Goal: Task Accomplishment & Management: Complete application form

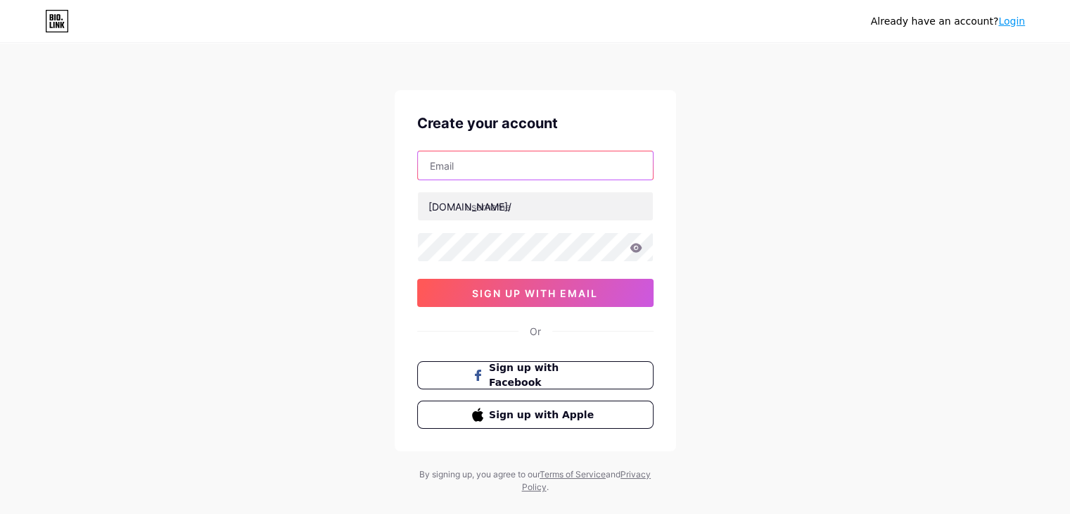
click at [507, 173] on input "text" at bounding box center [535, 165] width 235 height 28
paste input "[DOMAIN_NAME]"
type input "[DOMAIN_NAME]"
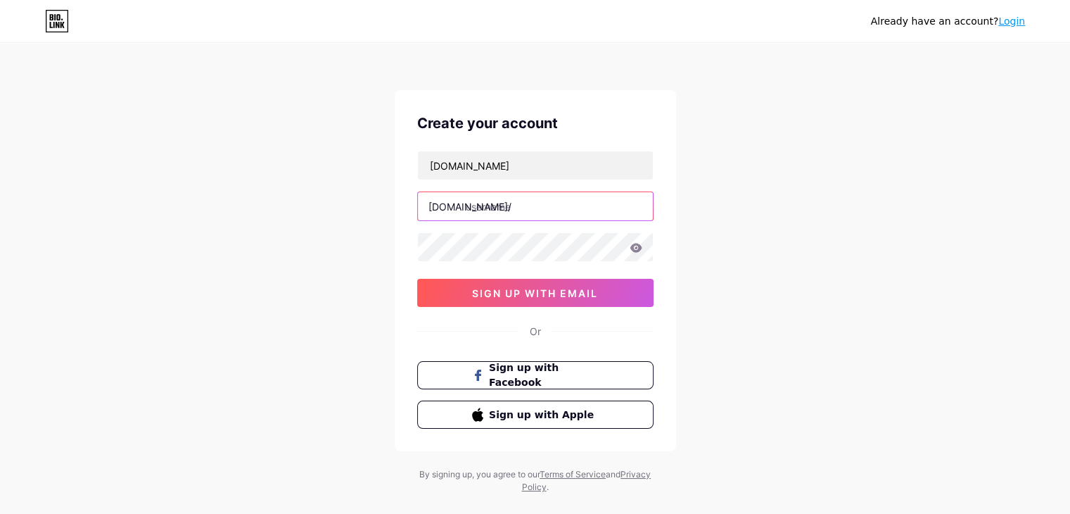
click at [481, 198] on input "text" at bounding box center [535, 206] width 235 height 28
paste input "menzerlaw"
type input "menzerlaw"
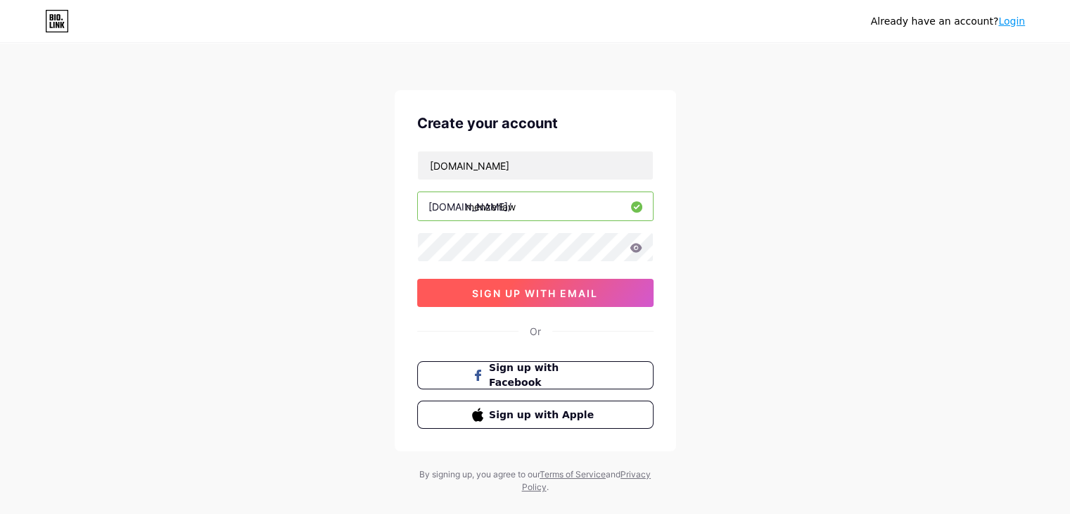
click at [555, 291] on span "sign up with email" at bounding box center [535, 293] width 126 height 12
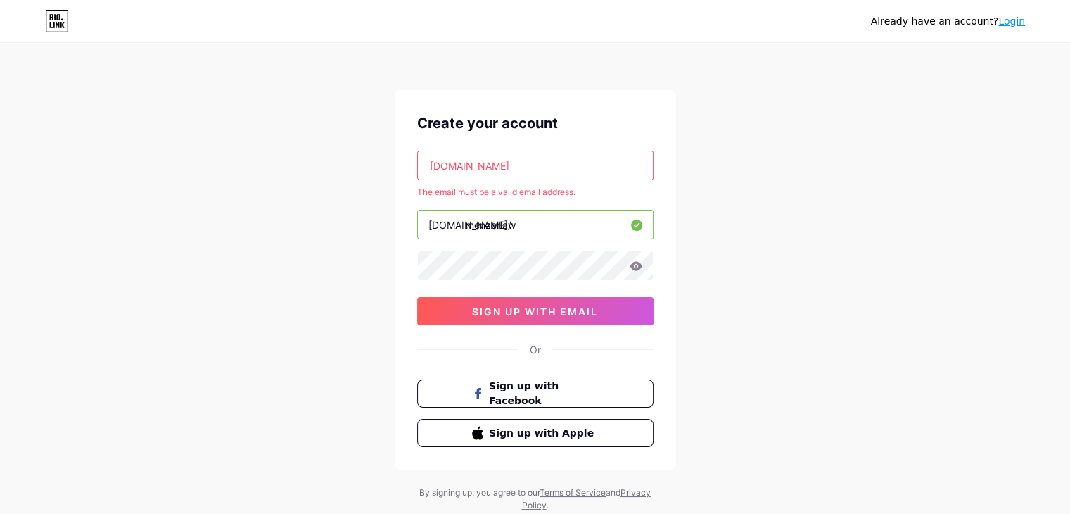
click at [493, 168] on input "[DOMAIN_NAME]" at bounding box center [535, 165] width 235 height 28
click at [499, 174] on input "[DOMAIN_NAME]" at bounding box center [535, 165] width 235 height 28
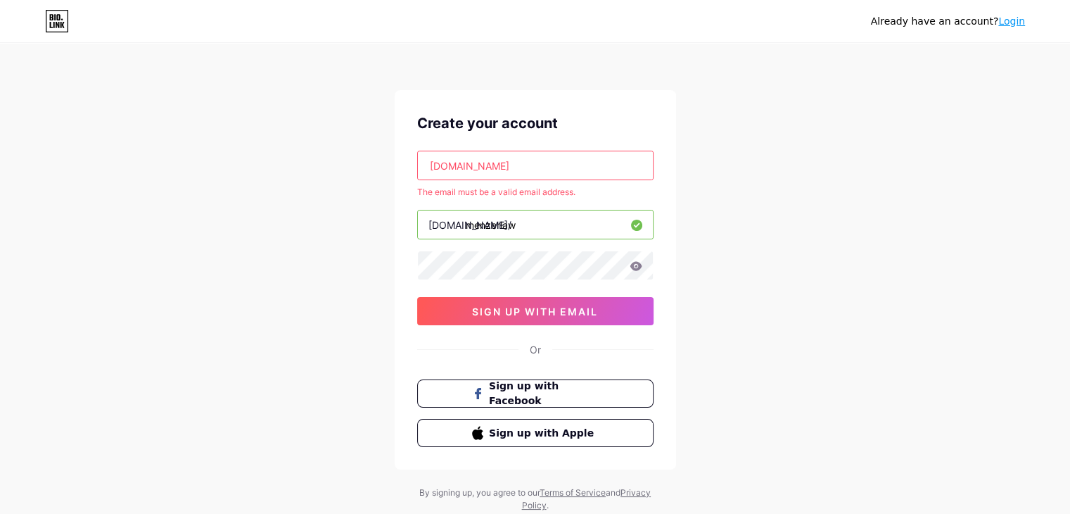
click at [498, 173] on input "[DOMAIN_NAME]" at bounding box center [535, 165] width 235 height 28
paste input "[EMAIL_ADDRESS][DOMAIN_NAME]"
type input "[EMAIL_ADDRESS][DOMAIN_NAME]"
click at [245, 246] on div "Already have an account? Login Create your account [EMAIL_ADDRESS][DOMAIN_NAME]…" at bounding box center [535, 278] width 1070 height 557
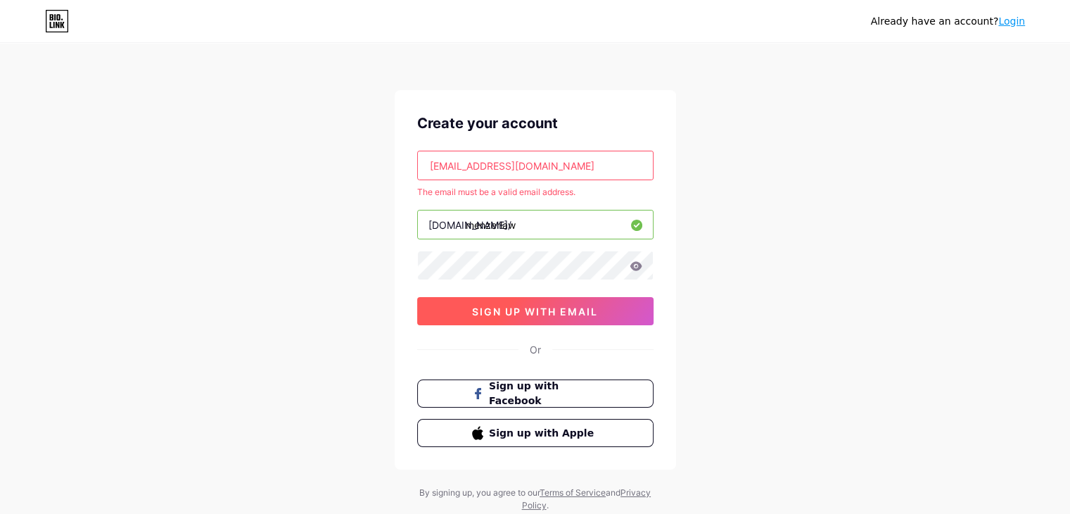
click at [502, 315] on span "sign up with email" at bounding box center [535, 311] width 126 height 12
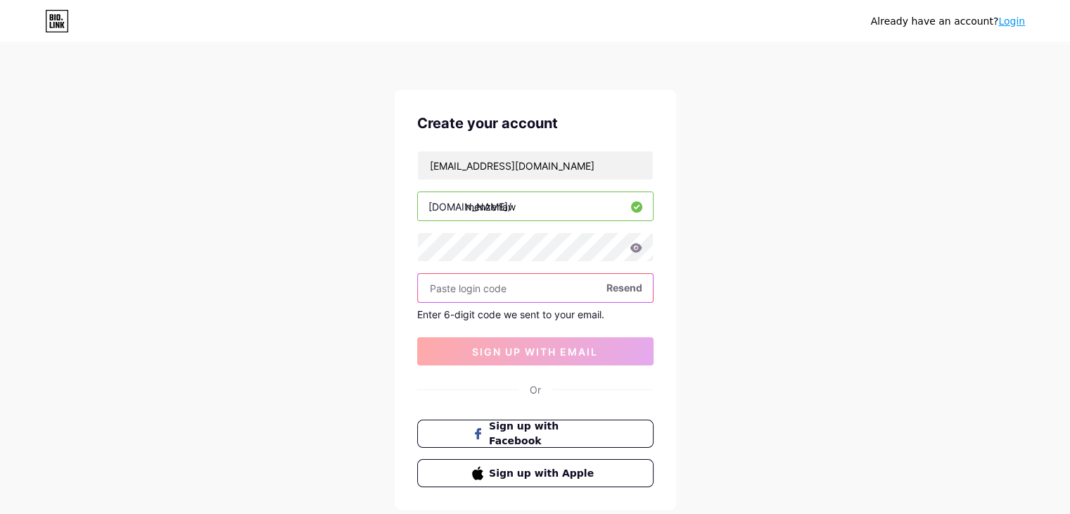
click at [469, 290] on input "text" at bounding box center [535, 288] width 235 height 28
paste input "369135"
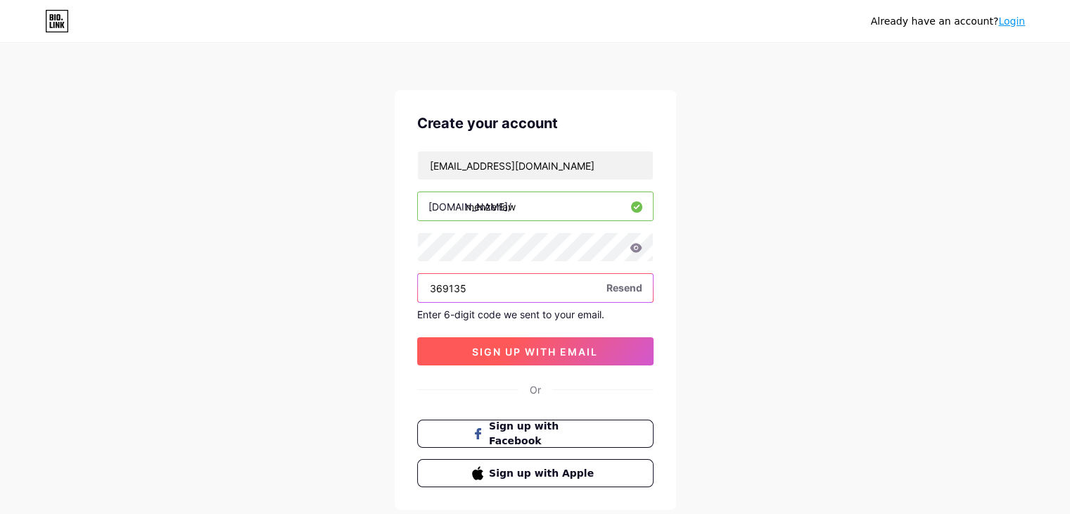
type input "369135"
click at [473, 358] on button "sign up with email" at bounding box center [535, 351] width 236 height 28
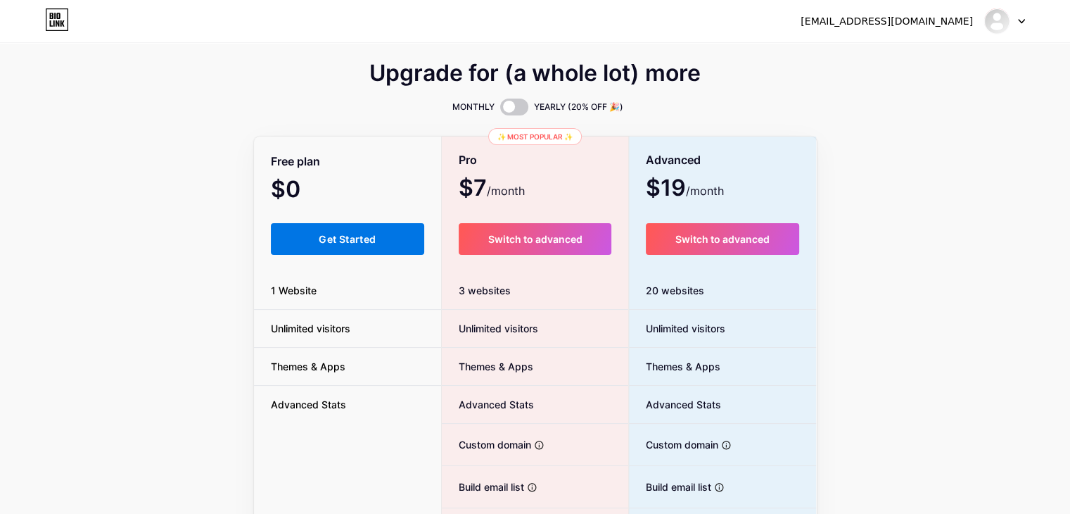
click at [334, 245] on button "Get Started" at bounding box center [348, 239] width 154 height 32
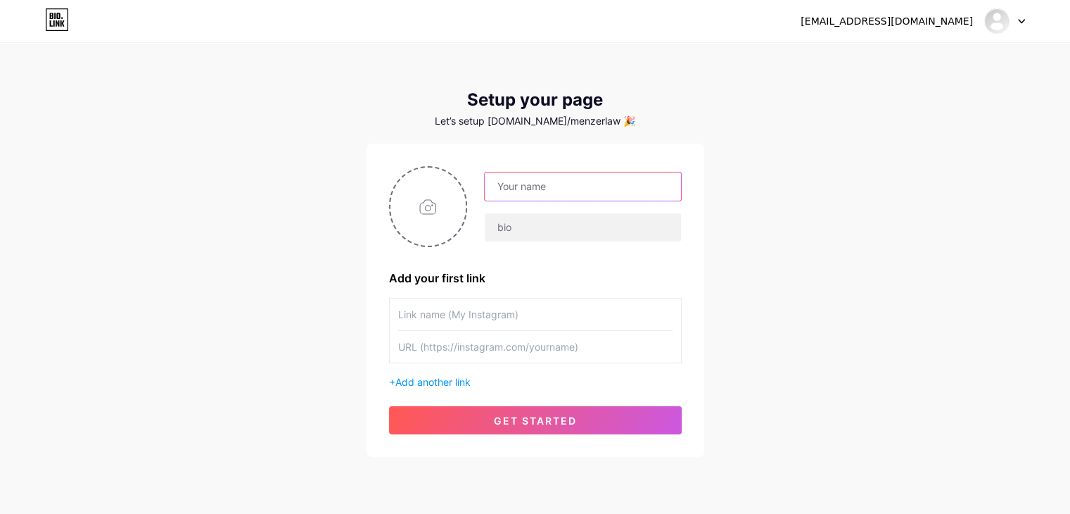
click at [551, 192] on input "text" at bounding box center [583, 186] width 196 height 28
paste input "[PERSON_NAME] Law"
type input "[PERSON_NAME] Law"
click at [519, 226] on input "text" at bounding box center [583, 227] width 196 height 28
paste input "Since [DATE], [PERSON_NAME] Law has grown on a simple yet powerful belief: Deep…"
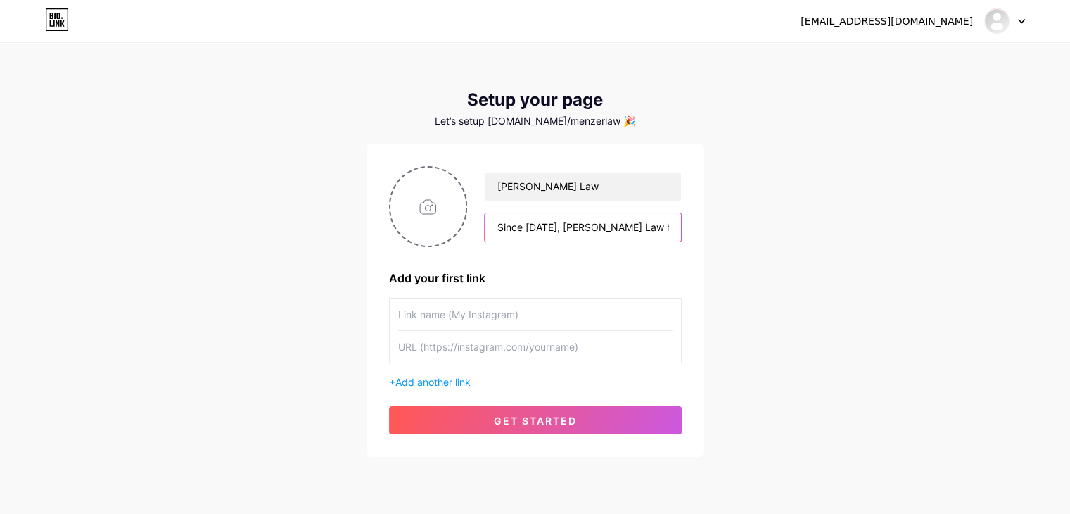
scroll to position [0, 1109]
type input "Since [DATE], [PERSON_NAME] Law has grown on a simple yet powerful belief: Deep…"
click at [490, 311] on input "text" at bounding box center [535, 314] width 274 height 32
paste input "[PERSON_NAME] Law"
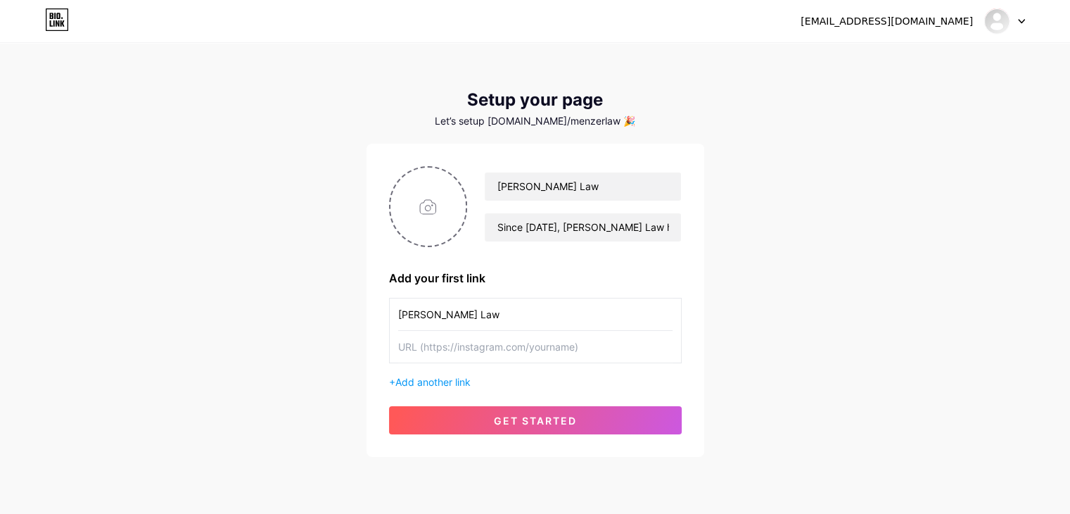
type input "[PERSON_NAME] Law"
click at [440, 352] on input "text" at bounding box center [535, 347] width 274 height 32
paste input "[URL][DOMAIN_NAME]"
type input "[URL][DOMAIN_NAME]"
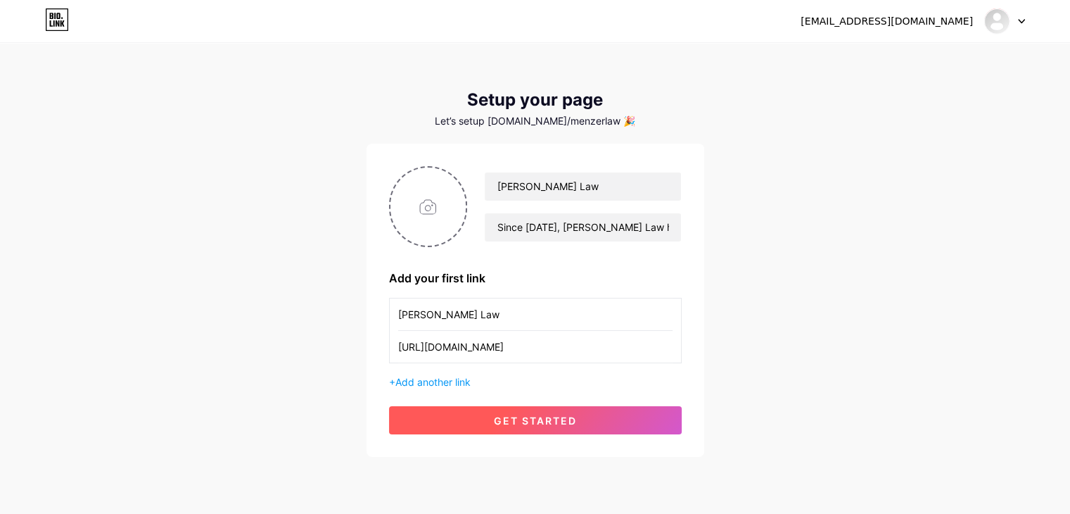
click at [494, 419] on span "get started" at bounding box center [535, 420] width 83 height 12
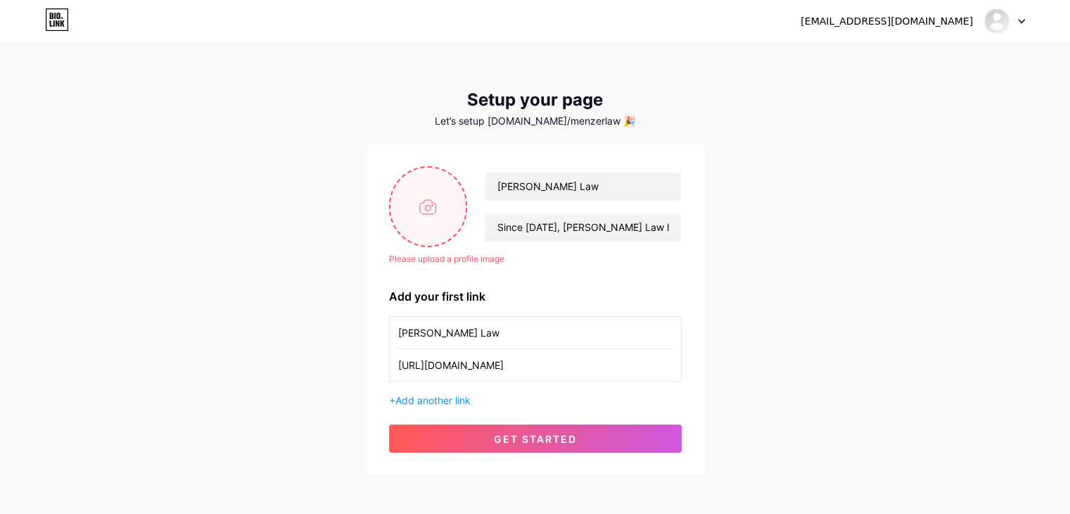
click at [422, 202] on input "file" at bounding box center [428, 206] width 76 height 78
click at [423, 217] on input "file" at bounding box center [428, 206] width 76 height 78
type input "C:\fakepath\[PERSON_NAME]-logo.webp"
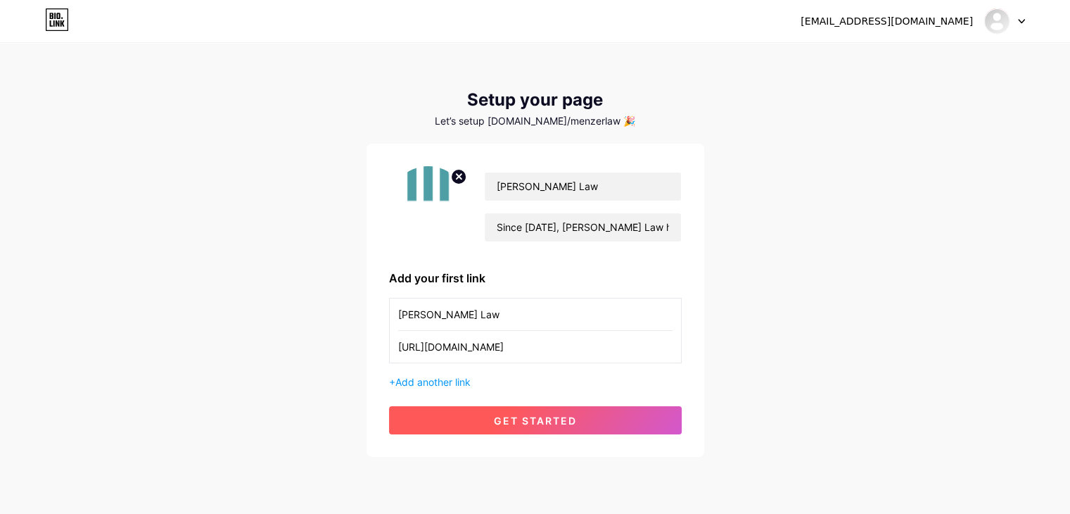
click at [546, 420] on span "get started" at bounding box center [535, 420] width 83 height 12
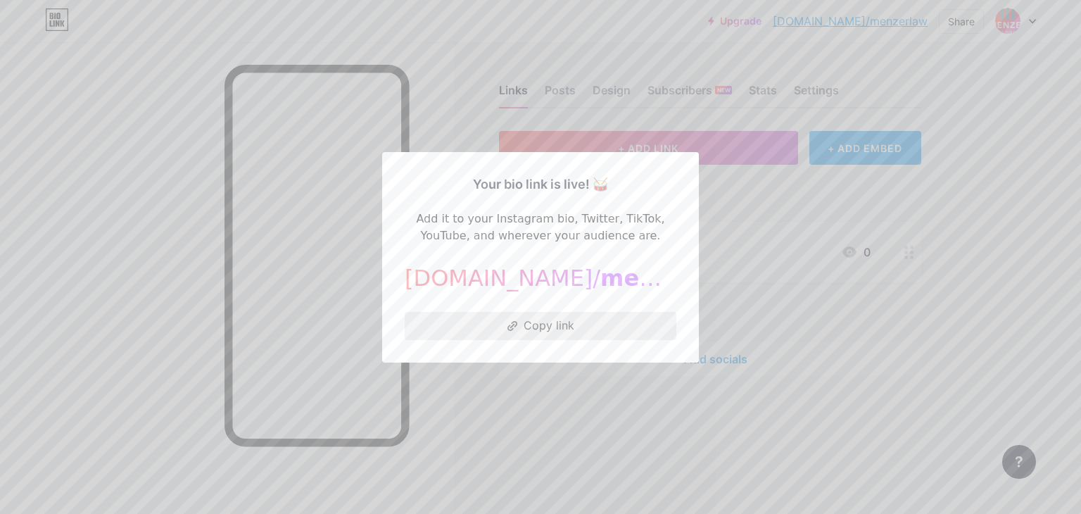
click at [548, 329] on button "Copy link" at bounding box center [541, 326] width 272 height 28
